Goal: Task Accomplishment & Management: Use online tool/utility

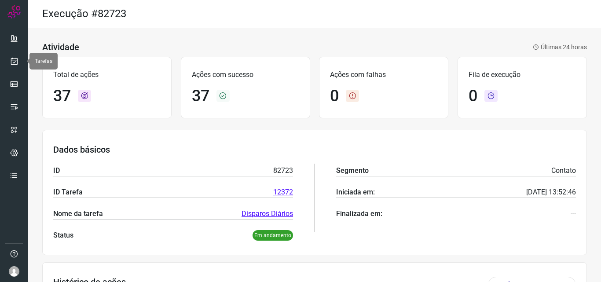
click at [21, 66] on link at bounding box center [14, 61] width 18 height 18
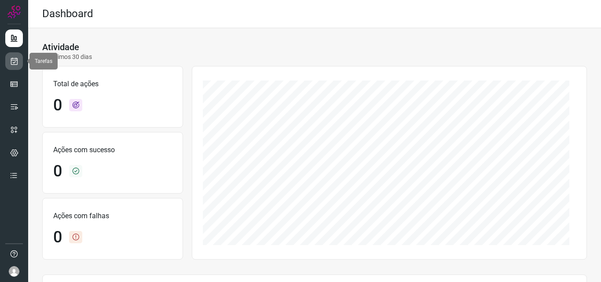
click at [18, 60] on icon at bounding box center [14, 61] width 9 height 9
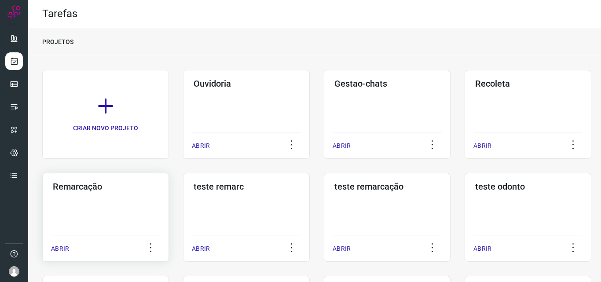
click at [183, 216] on div "Remarcação ABRIR" at bounding box center [246, 217] width 127 height 89
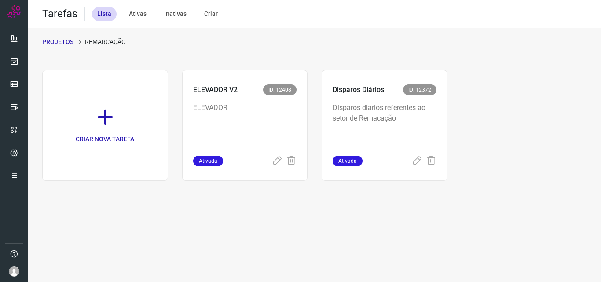
click at [414, 90] on span "ID: 12372" at bounding box center [419, 89] width 33 height 11
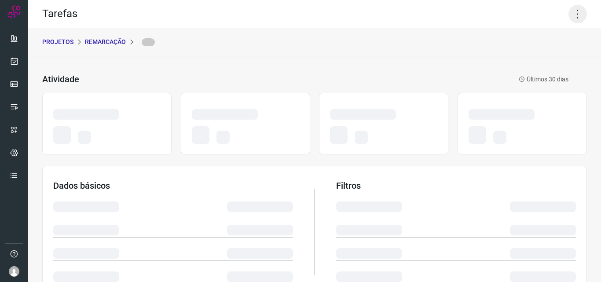
click at [569, 10] on icon at bounding box center [577, 14] width 18 height 18
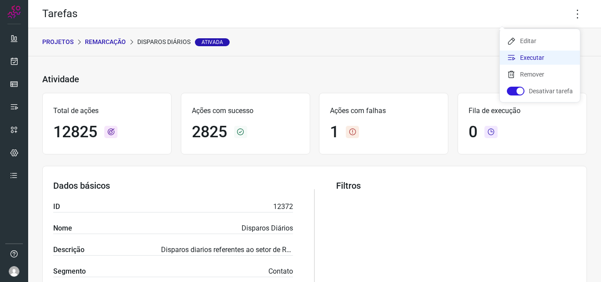
click at [539, 55] on li "Executar" at bounding box center [539, 58] width 80 height 14
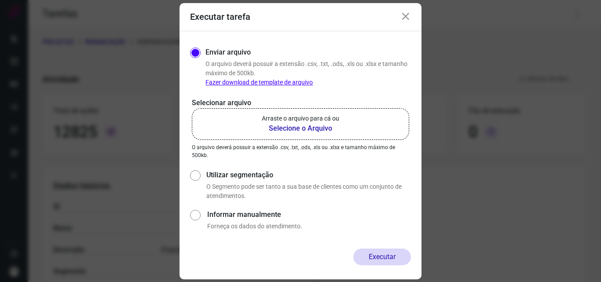
click at [317, 124] on b "Selecione o Arquivo" at bounding box center [300, 128] width 77 height 11
click at [0, 0] on input "Arraste o arquivo para cá ou Selecione o Arquivo" at bounding box center [0, 0] width 0 height 0
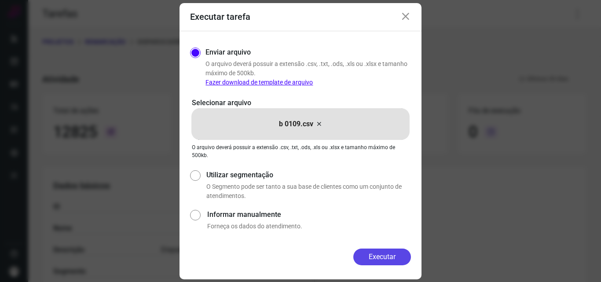
click at [366, 251] on button "Executar" at bounding box center [382, 256] width 58 height 17
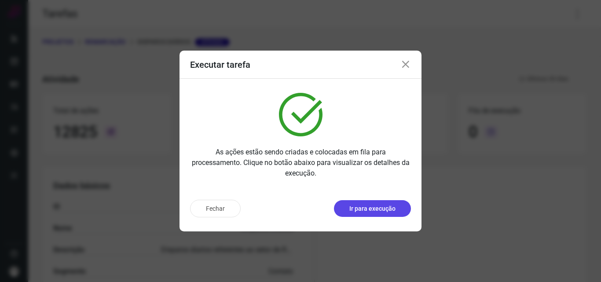
click at [359, 205] on p "Ir para execução" at bounding box center [372, 208] width 46 height 9
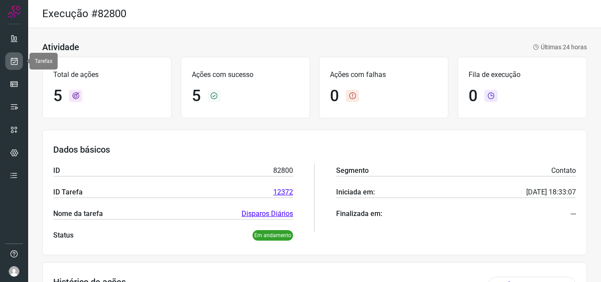
click at [12, 59] on icon at bounding box center [14, 61] width 9 height 9
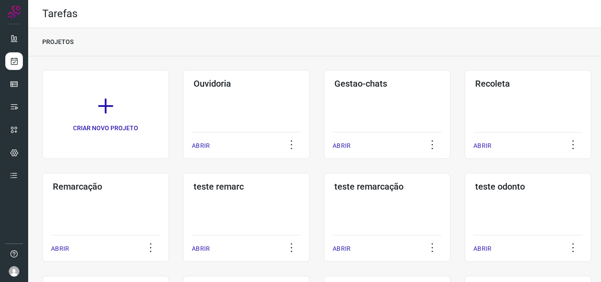
click at [183, 208] on div "Remarcação ABRIR" at bounding box center [246, 217] width 127 height 89
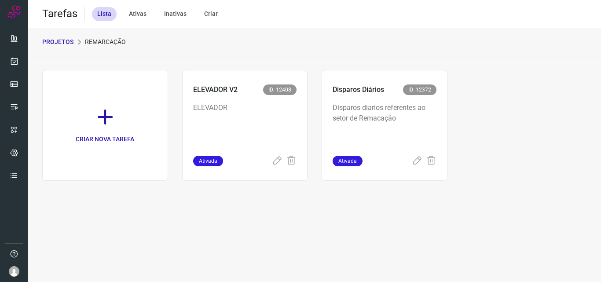
click at [382, 112] on p "Disparos diarios referentes ao setor de Remacação" at bounding box center [384, 124] width 104 height 44
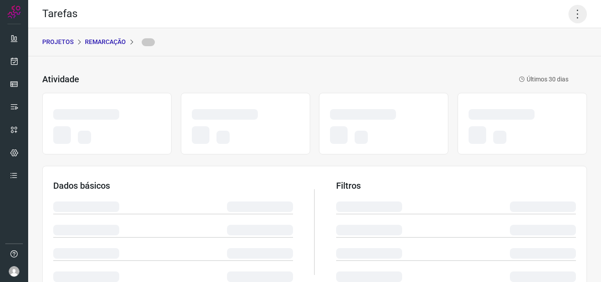
click at [570, 18] on icon at bounding box center [577, 14] width 18 height 18
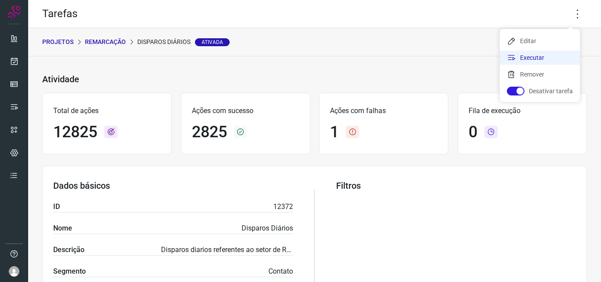
click at [532, 59] on li "Executar" at bounding box center [539, 58] width 80 height 14
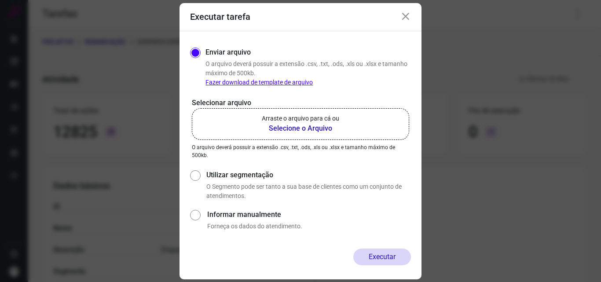
click at [337, 125] on b "Selecione o Arquivo" at bounding box center [300, 128] width 77 height 11
click at [0, 0] on input "Arraste o arquivo para cá ou Selecione o Arquivo" at bounding box center [0, 0] width 0 height 0
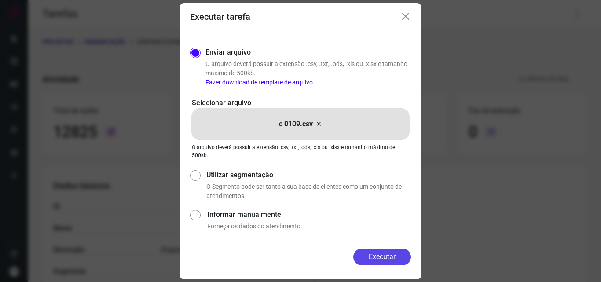
click at [371, 261] on button "Executar" at bounding box center [382, 256] width 58 height 17
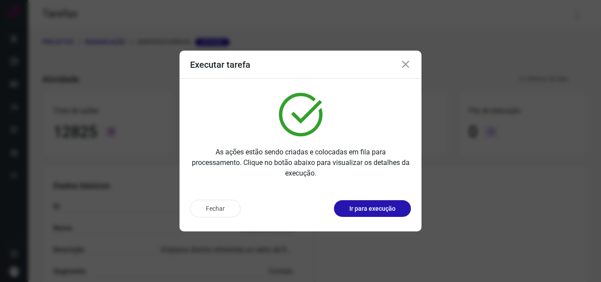
click at [380, 212] on p "Ir para execução" at bounding box center [372, 208] width 46 height 9
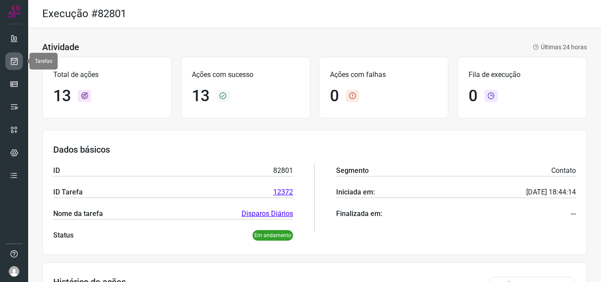
click at [16, 66] on link at bounding box center [14, 61] width 18 height 18
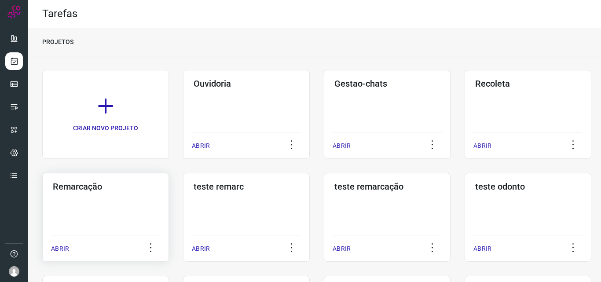
click at [183, 198] on div "Remarcação ABRIR" at bounding box center [246, 217] width 127 height 89
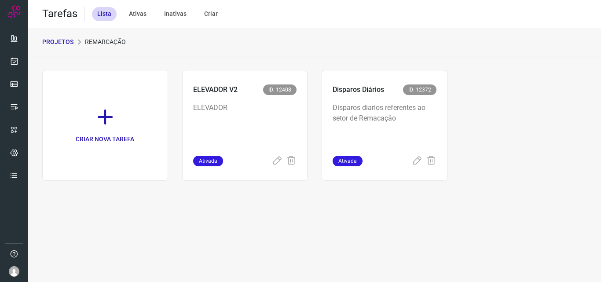
click at [392, 103] on p "Disparos diarios referentes ao setor de Remacação" at bounding box center [384, 124] width 104 height 44
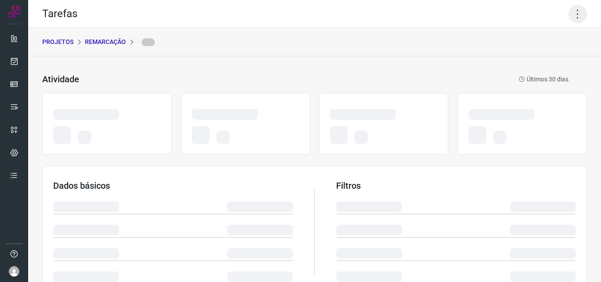
click at [570, 14] on icon at bounding box center [577, 14] width 18 height 18
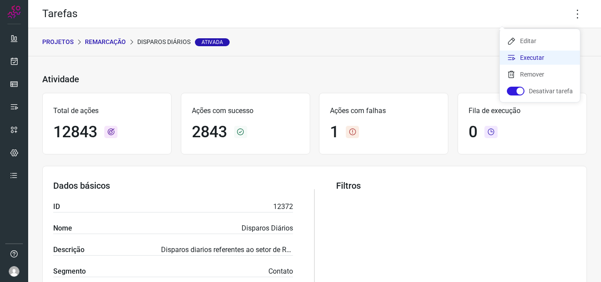
click at [538, 51] on li "Executar" at bounding box center [539, 58] width 80 height 14
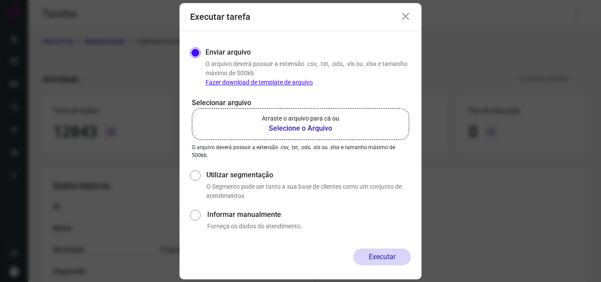
click at [341, 116] on label "Arraste o arquivo para cá ou Selecione o Arquivo" at bounding box center [300, 124] width 217 height 32
click at [0, 0] on input "Arraste o arquivo para cá ou Selecione o Arquivo" at bounding box center [0, 0] width 0 height 0
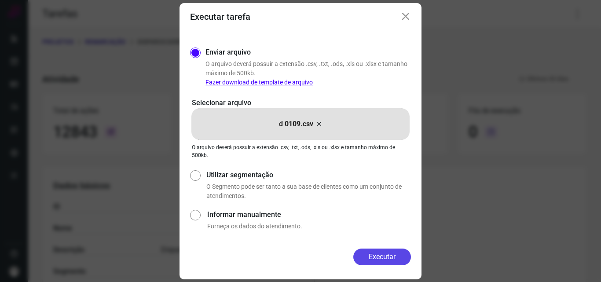
click at [368, 260] on button "Executar" at bounding box center [382, 256] width 58 height 17
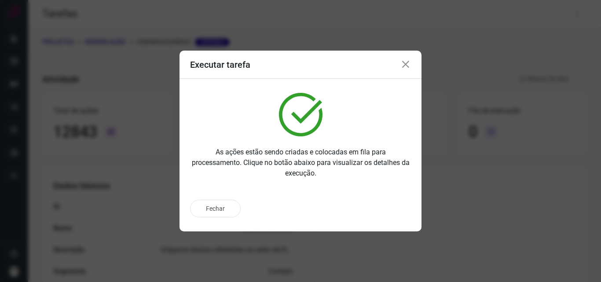
click at [391, 213] on div "Fechar" at bounding box center [300, 209] width 221 height 18
click at [391, 213] on p "Ir para execução" at bounding box center [372, 208] width 46 height 9
